Goal: Task Accomplishment & Management: Complete application form

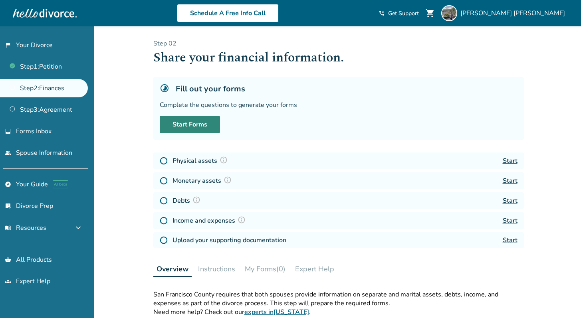
click at [203, 130] on link "Start Forms" at bounding box center [190, 125] width 60 height 18
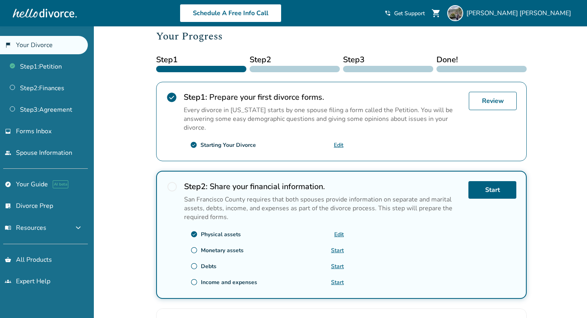
scroll to position [118, 0]
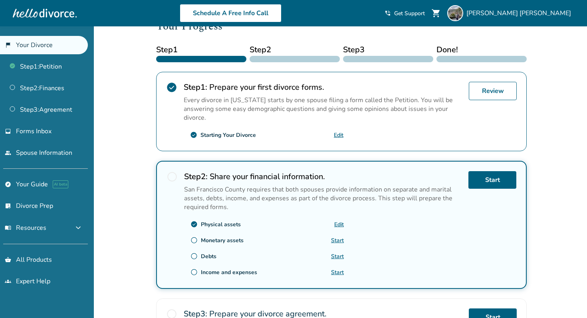
click at [341, 239] on link "Start" at bounding box center [337, 241] width 13 height 8
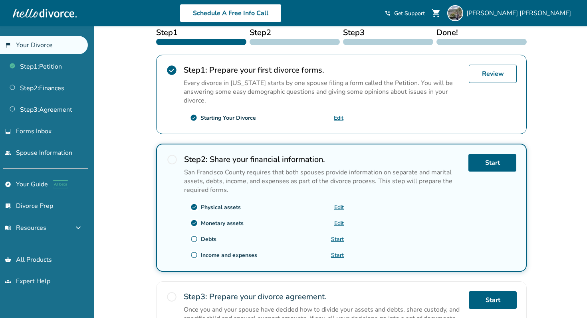
scroll to position [136, 0]
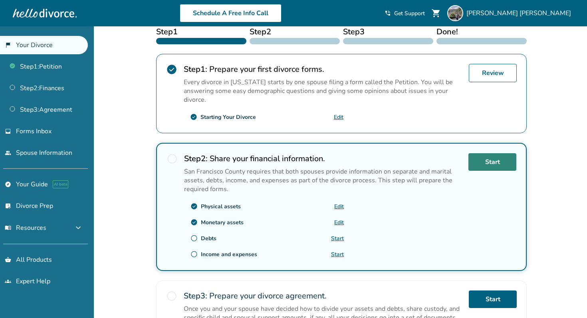
click at [501, 162] on link "Start" at bounding box center [492, 162] width 48 height 18
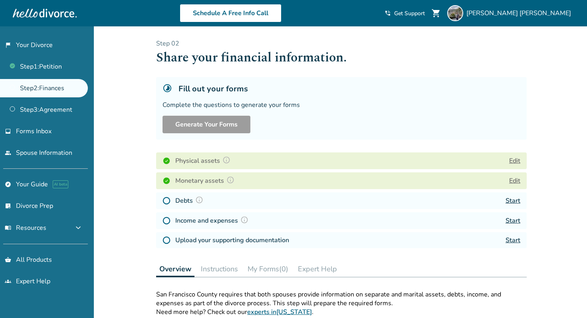
click at [510, 202] on link "Start" at bounding box center [512, 200] width 15 height 9
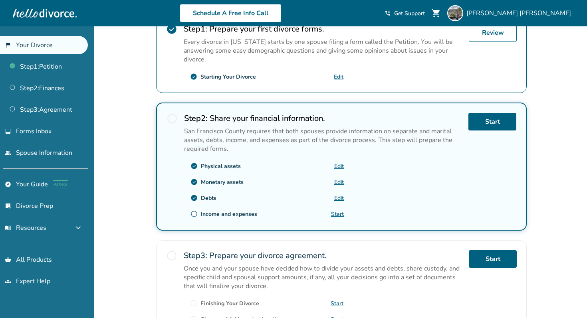
scroll to position [196, 0]
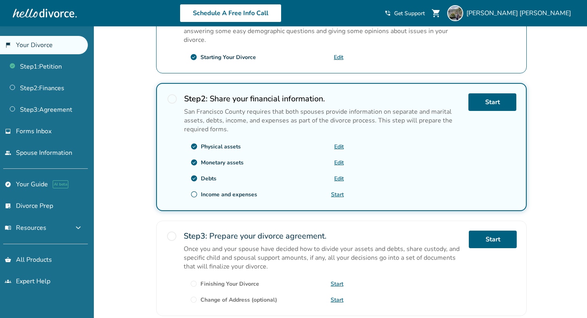
click at [338, 191] on link "Start" at bounding box center [337, 195] width 13 height 8
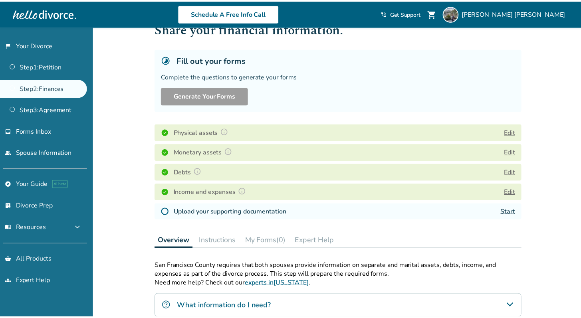
scroll to position [36, 0]
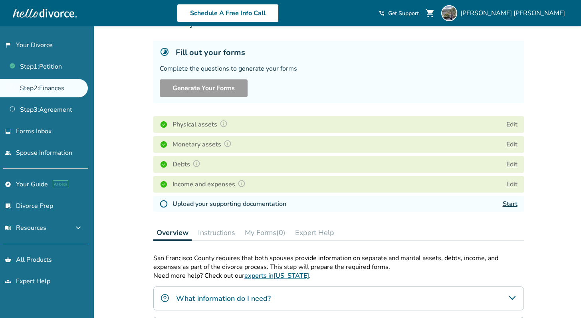
click at [222, 206] on h4 "Upload your supporting documentation" at bounding box center [229, 204] width 114 height 10
click at [505, 202] on link "Start" at bounding box center [510, 204] width 15 height 9
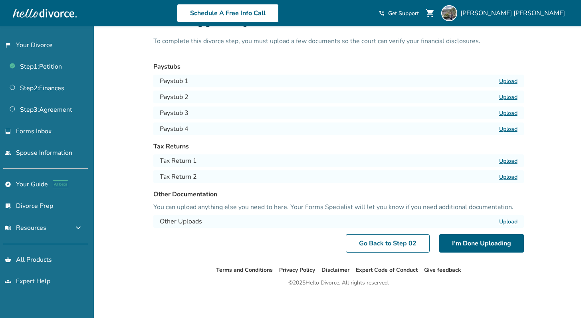
click at [509, 79] on label "Upload" at bounding box center [508, 81] width 18 height 8
click at [0, 0] on input "Upload" at bounding box center [0, 0] width 0 height 0
click at [503, 81] on label "Upload" at bounding box center [508, 81] width 18 height 8
click at [0, 0] on input "Upload" at bounding box center [0, 0] width 0 height 0
click at [514, 96] on label "Upload" at bounding box center [508, 97] width 18 height 8
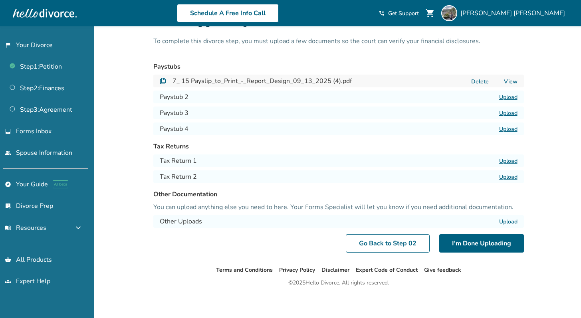
click at [0, 0] on input "Upload" at bounding box center [0, 0] width 0 height 0
click at [507, 113] on label "Upload" at bounding box center [508, 113] width 18 height 8
click at [0, 0] on input "Upload" at bounding box center [0, 0] width 0 height 0
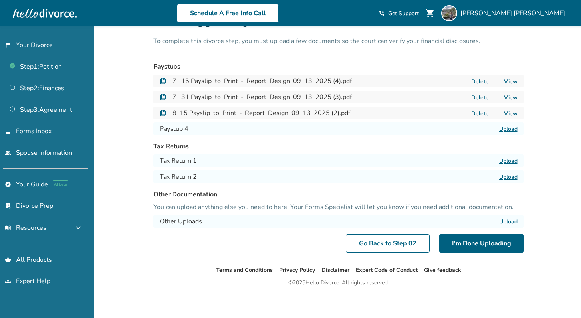
click at [506, 129] on label "Upload" at bounding box center [508, 129] width 18 height 8
click at [0, 0] on input "Upload" at bounding box center [0, 0] width 0 height 0
click at [509, 160] on label "Upload" at bounding box center [508, 161] width 18 height 8
click at [0, 0] on input "Upload" at bounding box center [0, 0] width 0 height 0
click at [508, 177] on label "Upload" at bounding box center [508, 177] width 18 height 8
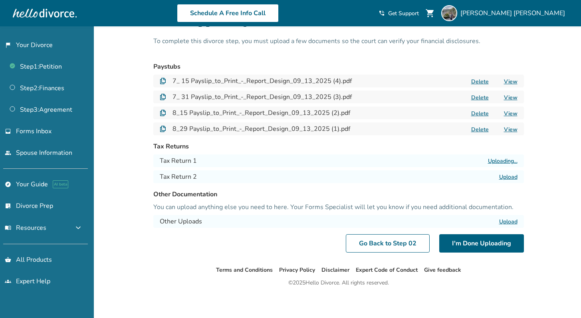
click at [0, 0] on input "Upload" at bounding box center [0, 0] width 0 height 0
click at [510, 219] on label "Upload" at bounding box center [508, 222] width 18 height 8
click at [0, 0] on input "Upload" at bounding box center [0, 0] width 0 height 0
click at [508, 221] on label "Upload" at bounding box center [508, 222] width 18 height 8
click at [0, 0] on input "Upload" at bounding box center [0, 0] width 0 height 0
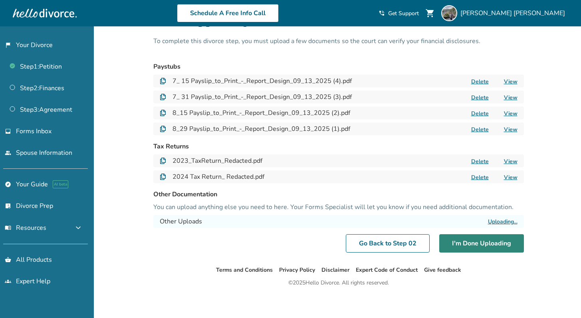
click at [468, 242] on button "I'm Done Uploading" at bounding box center [481, 243] width 85 height 18
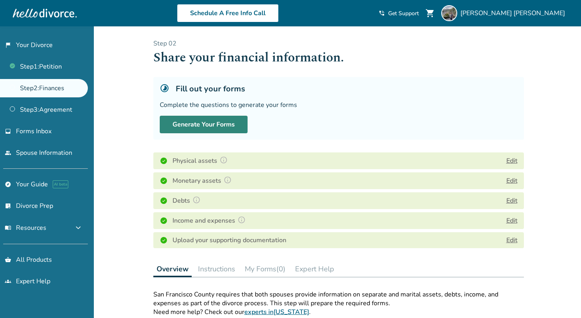
click at [231, 124] on button "Generate Your Forms" at bounding box center [204, 125] width 88 height 18
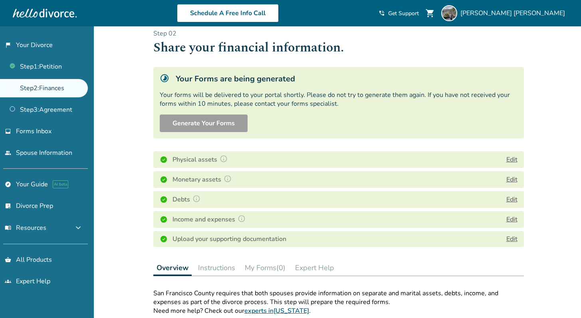
scroll to position [15, 0]
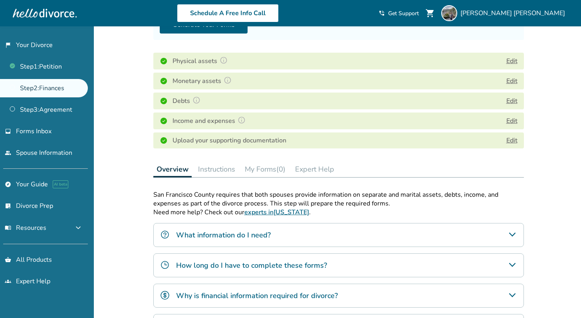
scroll to position [224, 0]
